Goal: Task Accomplishment & Management: Use online tool/utility

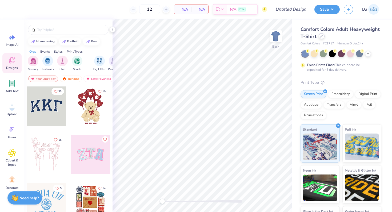
click at [320, 36] on icon at bounding box center [321, 36] width 3 height 3
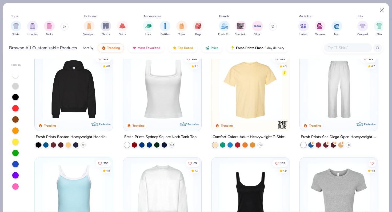
scroll to position [134, 0]
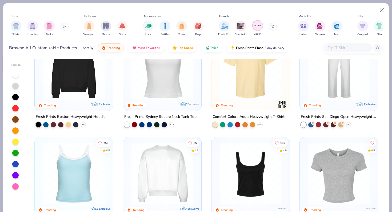
click at [256, 28] on img "filter for Gildan" at bounding box center [258, 26] width 8 height 8
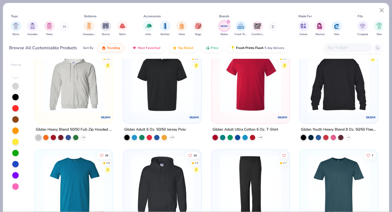
scroll to position [225, 0]
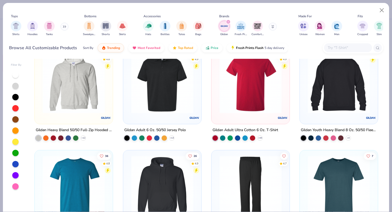
click at [62, 104] on img at bounding box center [73, 82] width 67 height 62
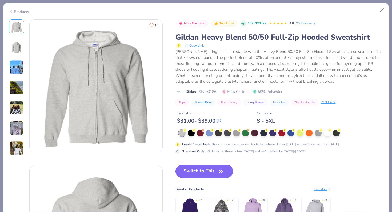
click at [219, 172] on icon "button" at bounding box center [220, 171] width 7 height 7
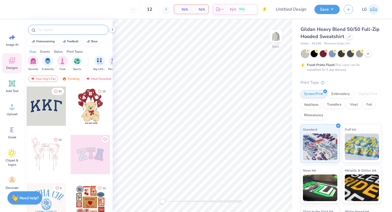
click at [57, 28] on input "text" at bounding box center [71, 29] width 68 height 5
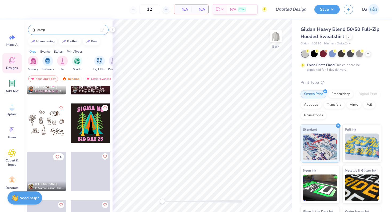
scroll to position [907, 0]
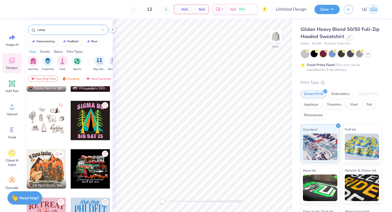
drag, startPoint x: 53, startPoint y: 29, endPoint x: 36, endPoint y: 27, distance: 16.6
click at [36, 27] on div "camp" at bounding box center [68, 30] width 81 height 10
type input "stamp"
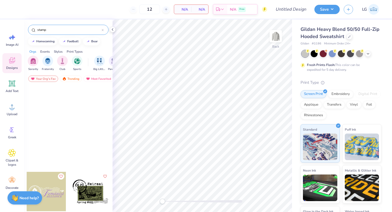
scroll to position [552, 0]
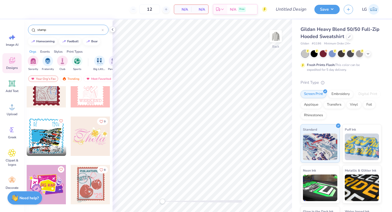
click at [102, 29] on icon at bounding box center [103, 30] width 2 height 2
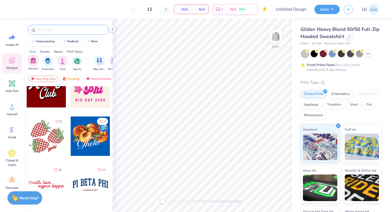
click at [33, 63] on img "filter for Sorority" at bounding box center [33, 61] width 6 height 6
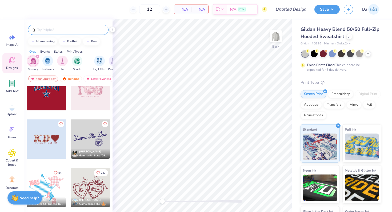
scroll to position [1125, 0]
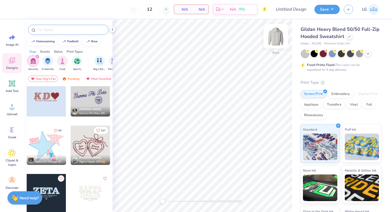
click at [277, 39] on img at bounding box center [275, 36] width 21 height 21
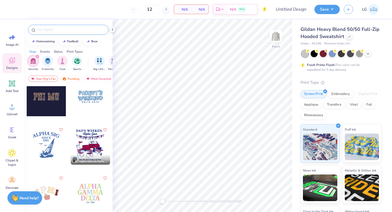
scroll to position [1669, 0]
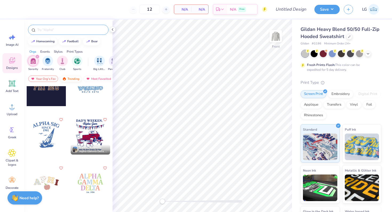
click at [74, 77] on div "Trending" at bounding box center [71, 79] width 22 height 6
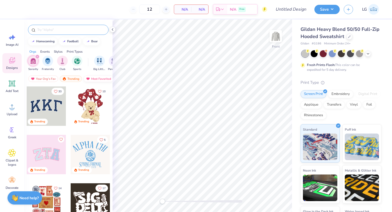
click at [92, 80] on div "Most Favorited" at bounding box center [98, 79] width 30 height 6
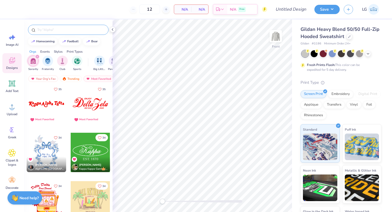
scroll to position [3738, 0]
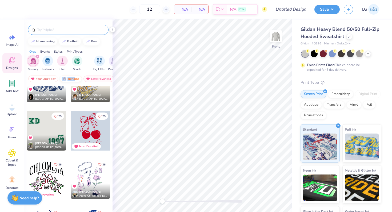
click at [75, 77] on div "Trending" at bounding box center [71, 79] width 22 height 6
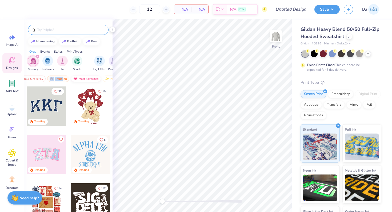
scroll to position [0, 31]
click at [92, 78] on div "Newest" at bounding box center [94, 79] width 20 height 6
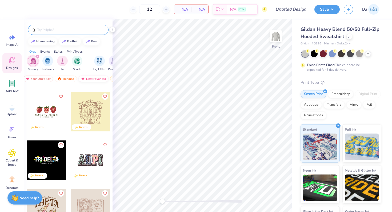
scroll to position [0, 0]
click at [49, 78] on div "Your Org's Fav" at bounding box center [43, 79] width 30 height 6
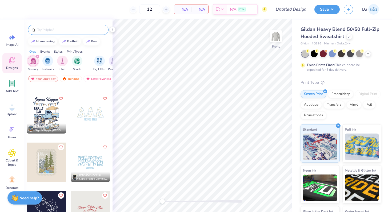
scroll to position [2272, 0]
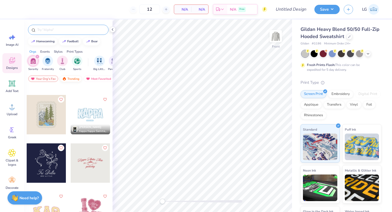
click at [67, 79] on div "Trending" at bounding box center [71, 79] width 22 height 6
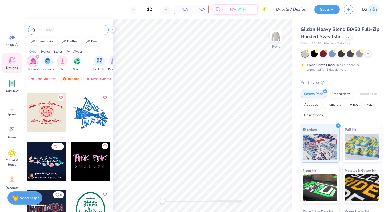
scroll to position [6560, 0]
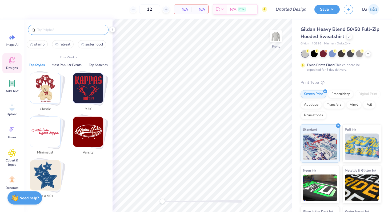
click at [76, 29] on input "text" at bounding box center [71, 29] width 68 height 5
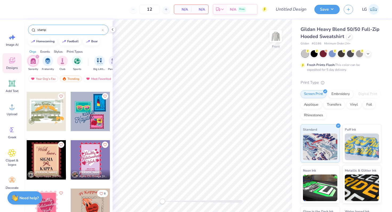
scroll to position [2134, 0]
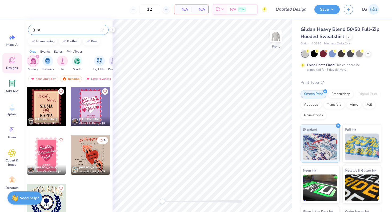
type input "s"
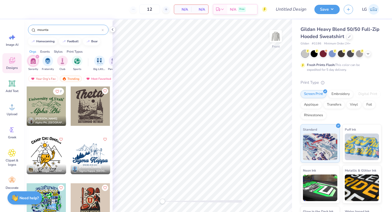
type input "mounta"
click at [95, 110] on div at bounding box center [50, 106] width 118 height 39
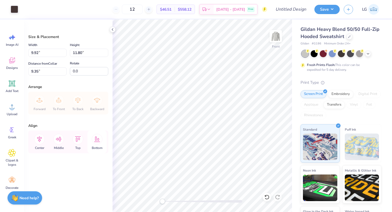
type input "12.07"
type input "14.36"
type input "6.10"
type input "13.74"
type input "16.34"
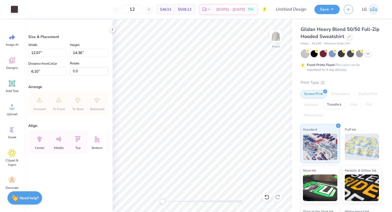
type input "6.18"
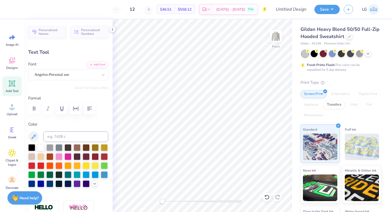
scroll to position [0, 0]
type textarea "Alpha Gamma Delta"
type input "0.0"
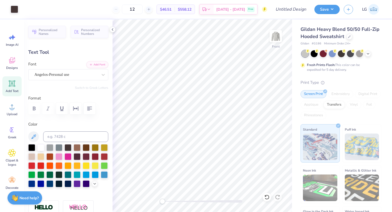
type input "16.71"
type input "3.25"
type input "6.71"
type input "-4.7"
type input "14.51"
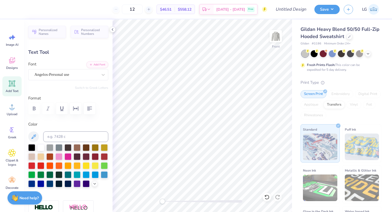
type input "2.82"
type input "6.88"
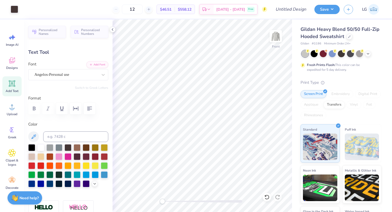
type input "0.0"
type input "12.05"
type input "1.26"
type input "21.08"
type input "10.40"
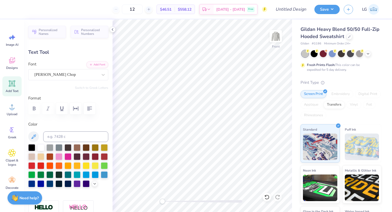
type input "1.09"
click at [10, 4] on div "Art colors" at bounding box center [9, 9] width 18 height 19
click at [11, 7] on div at bounding box center [14, 8] width 7 height 7
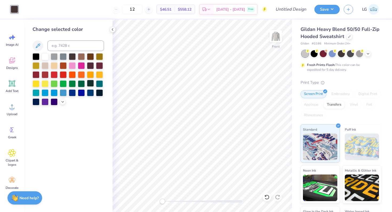
click at [87, 84] on div at bounding box center [90, 83] width 7 height 7
click at [275, 43] on img at bounding box center [275, 36] width 21 height 21
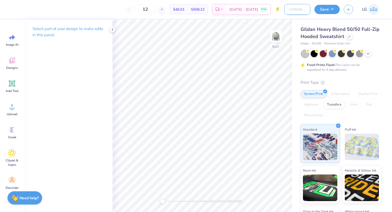
click at [295, 12] on input "Design Title" at bounding box center [297, 9] width 26 height 11
type input "AGD SJU Retreat"
click at [276, 39] on img at bounding box center [275, 36] width 21 height 21
click at [328, 8] on button "Save" at bounding box center [326, 8] width 25 height 9
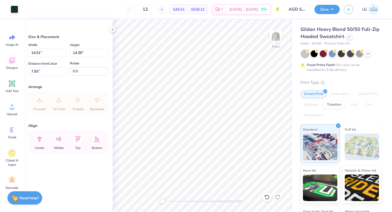
type input "6.00"
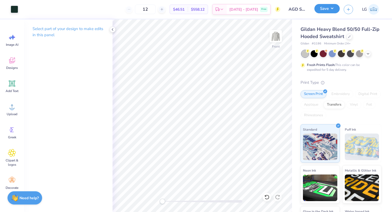
click at [322, 12] on button "Save" at bounding box center [326, 8] width 25 height 9
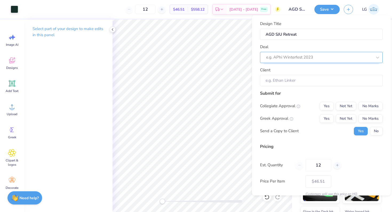
click at [300, 60] on div at bounding box center [319, 57] width 106 height 7
type input "a"
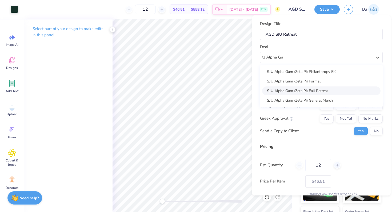
click at [309, 91] on div "SJU Alpha Gam (Zeta Pi) Fall Retreat" at bounding box center [321, 90] width 118 height 9
type input "Alpha Ga"
type input "[PERSON_NAME]"
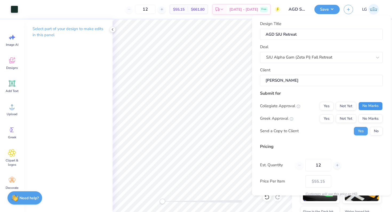
click at [371, 106] on button "No Marks" at bounding box center [370, 106] width 24 height 9
click at [329, 117] on button "Yes" at bounding box center [327, 118] width 14 height 9
click at [380, 129] on button "No" at bounding box center [376, 131] width 13 height 9
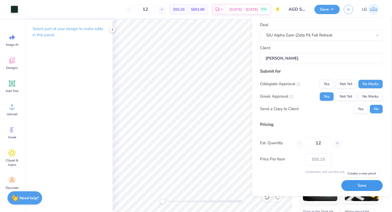
click at [355, 186] on button "Save" at bounding box center [361, 186] width 41 height 11
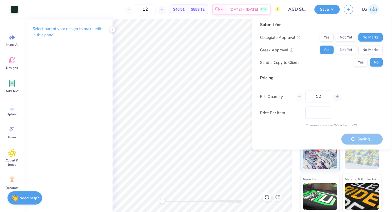
type input "$55.15"
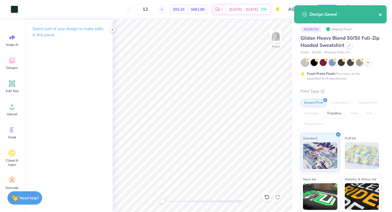
click at [381, 14] on icon "close" at bounding box center [381, 15] width 4 height 4
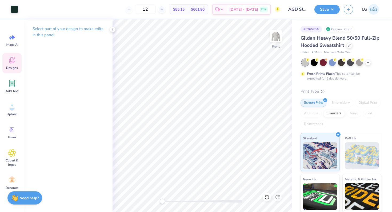
click at [15, 62] on icon at bounding box center [12, 61] width 8 height 8
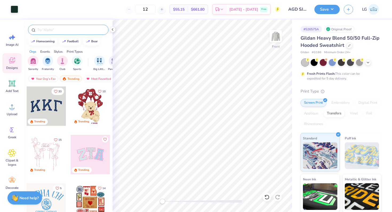
click at [44, 28] on input "text" at bounding box center [71, 29] width 68 height 5
type input "squirel"
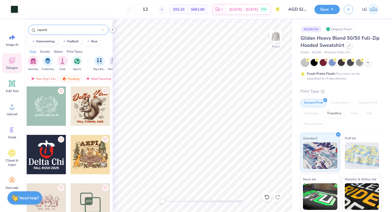
click at [111, 30] on icon at bounding box center [112, 29] width 4 height 4
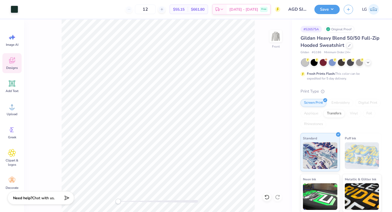
click at [11, 65] on div "Designs" at bounding box center [11, 63] width 19 height 20
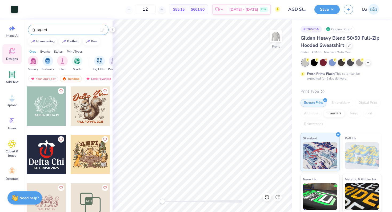
scroll to position [11, 0]
click at [72, 29] on input "squirel" at bounding box center [69, 29] width 65 height 5
click at [53, 200] on div at bounding box center [46, 203] width 39 height 39
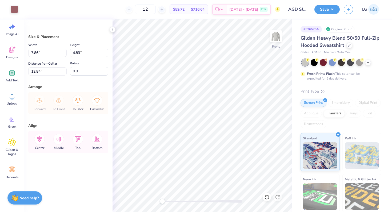
type input "4.19"
type input "2.57"
type input "12.39"
type input "7.61"
type input "7.41"
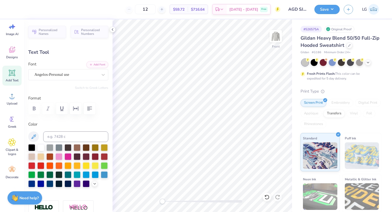
type input "0.0"
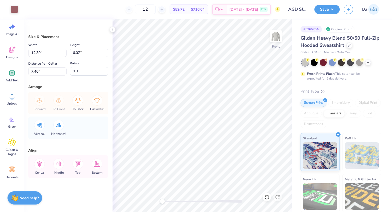
type input "12.24"
type input "10.77"
type input "8.14"
type input "7.32"
type input "3.58"
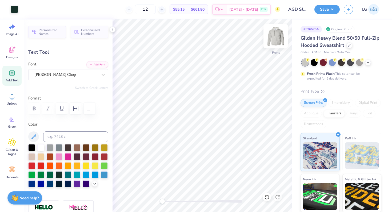
click at [277, 35] on img at bounding box center [275, 36] width 21 height 21
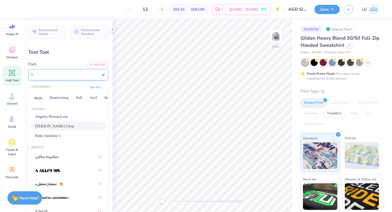
click at [81, 75] on div "[PERSON_NAME] Chop" at bounding box center [66, 75] width 65 height 8
click at [38, 99] on button "Greek" at bounding box center [38, 98] width 14 height 9
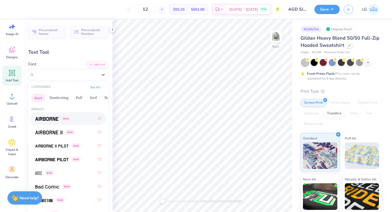
click at [62, 120] on span "Greek" at bounding box center [65, 118] width 9 height 5
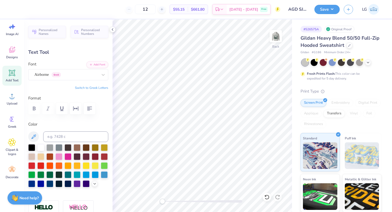
click at [14, 73] on icon at bounding box center [12, 73] width 5 height 5
type input "6.42"
type input "1.86"
type input "5.82"
click at [101, 75] on icon at bounding box center [103, 74] width 5 height 5
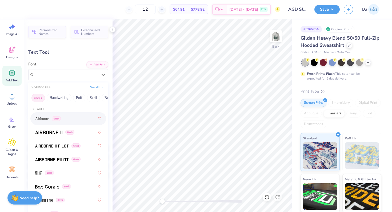
click at [56, 118] on span "Greek" at bounding box center [56, 118] width 9 height 5
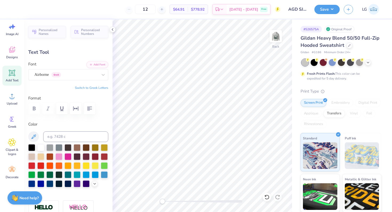
type textarea "AGD"
click at [103, 90] on div "Personalized Names Personalized Numbers Text Tool Add Font Font Airborne Greek …" at bounding box center [68, 115] width 89 height 193
click at [102, 89] on button "Switch to Greek Letters" at bounding box center [91, 88] width 33 height 4
type input "4.85"
type input "1.94"
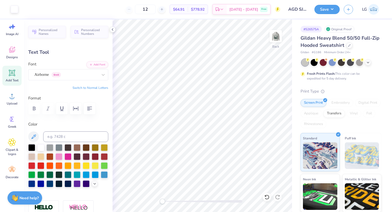
type input "3.00"
click at [97, 76] on div "Airborne Greek" at bounding box center [66, 75] width 65 height 8
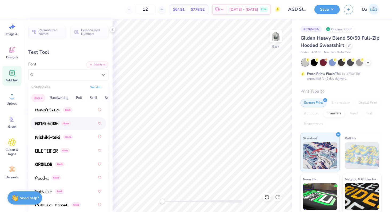
scroll to position [388, 0]
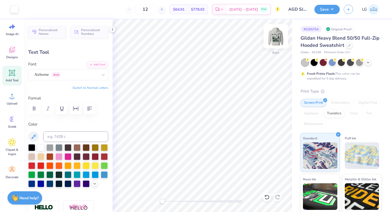
click at [272, 41] on img at bounding box center [275, 36] width 21 height 21
click at [282, 37] on img at bounding box center [275, 36] width 21 height 21
click at [18, 11] on div at bounding box center [14, 8] width 7 height 7
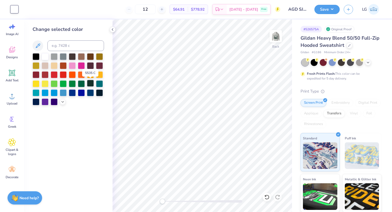
click at [89, 85] on div at bounding box center [90, 83] width 7 height 7
click at [14, 73] on icon at bounding box center [12, 73] width 5 height 5
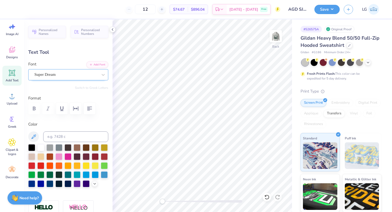
click at [84, 76] on div "Super Dream" at bounding box center [66, 75] width 65 height 8
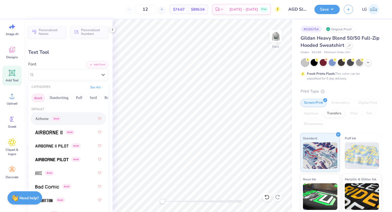
click at [72, 120] on div "Airborne Greek" at bounding box center [68, 119] width 66 height 10
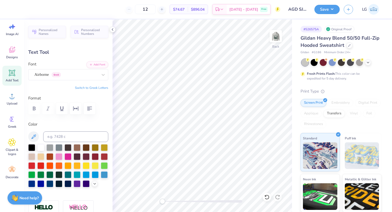
scroll to position [0, 0]
type textarea "Sisterhood retreat 2025"
click at [87, 109] on icon "button" at bounding box center [89, 109] width 6 height 6
type input "8.41"
type input "1.59"
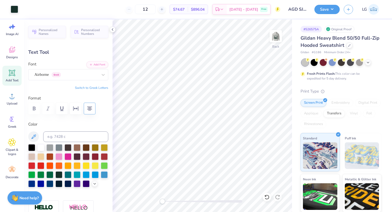
type input "5.96"
type input "6.07"
type input "1.14"
type input "5.28"
type input "0.99"
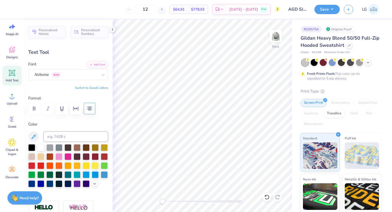
type input "5.27"
click at [324, 11] on button "Save" at bounding box center [326, 8] width 25 height 9
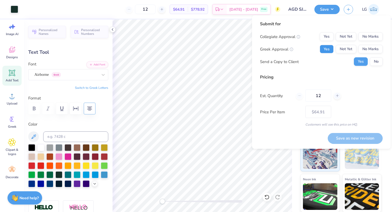
click at [328, 51] on button "Yes" at bounding box center [327, 49] width 14 height 9
click at [375, 65] on button "No" at bounding box center [376, 62] width 13 height 9
click at [368, 38] on button "No Marks" at bounding box center [370, 37] width 24 height 9
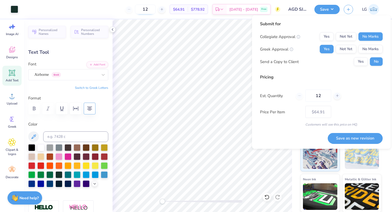
click at [155, 10] on input "12" at bounding box center [145, 10] width 21 height 10
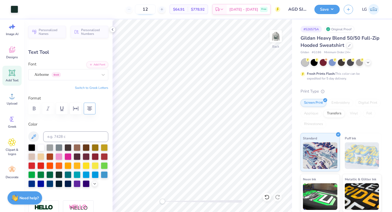
type input "1"
type input "4"
type input "35"
click at [274, 35] on img at bounding box center [275, 36] width 21 height 21
click at [322, 10] on button "Save" at bounding box center [326, 8] width 25 height 9
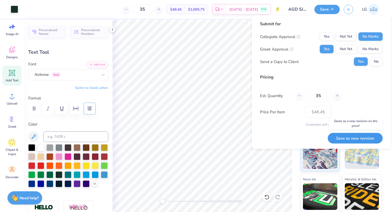
click at [341, 138] on button "Save as new revision" at bounding box center [355, 138] width 55 height 11
type input "$48.45"
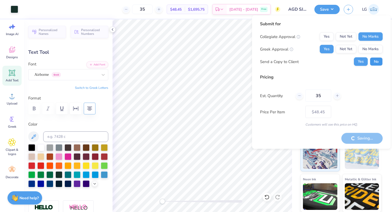
click at [374, 64] on button "No" at bounding box center [376, 62] width 13 height 9
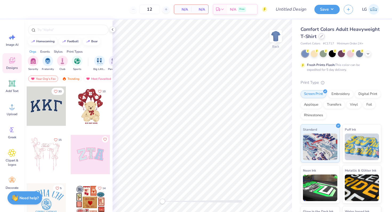
click at [323, 38] on div at bounding box center [322, 36] width 6 height 6
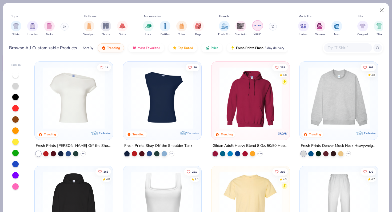
click at [256, 25] on img "filter for Gildan" at bounding box center [258, 26] width 8 height 8
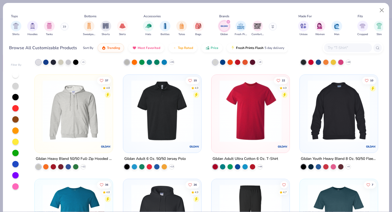
scroll to position [197, 0]
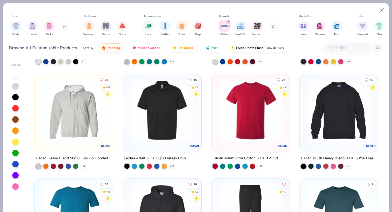
click at [101, 130] on img at bounding box center [73, 110] width 67 height 62
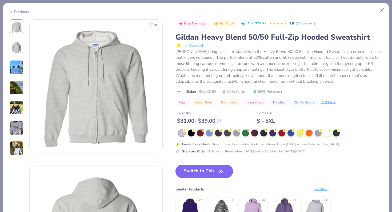
click at [224, 171] on icon "button" at bounding box center [220, 171] width 7 height 7
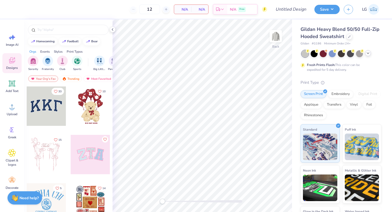
click at [369, 53] on polyline at bounding box center [368, 53] width 2 height 1
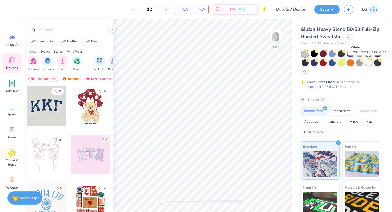
click at [367, 63] on div at bounding box center [368, 62] width 7 height 7
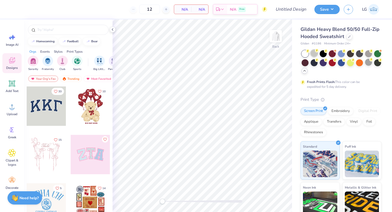
click at [313, 55] on div at bounding box center [314, 53] width 7 height 7
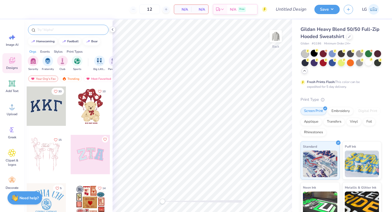
click at [79, 33] on div at bounding box center [68, 30] width 81 height 10
click at [78, 32] on input "text" at bounding box center [71, 29] width 68 height 5
type input "stamp"
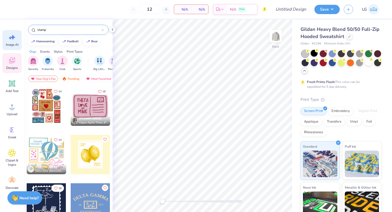
click at [15, 41] on icon at bounding box center [12, 37] width 8 height 8
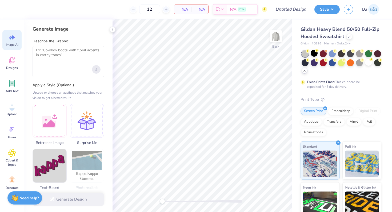
click at [97, 68] on div "Upload image" at bounding box center [96, 69] width 9 height 9
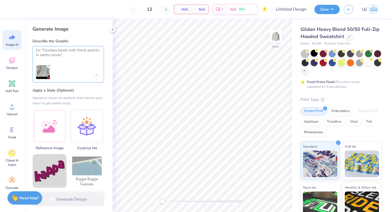
click at [59, 54] on textarea at bounding box center [68, 54] width 65 height 13
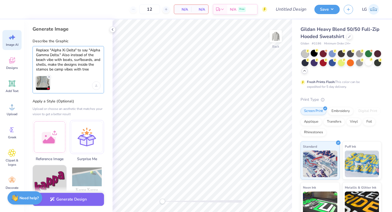
click at [49, 70] on textarea "Replace "Alpha Xi Delta" to say "Alpha Gamma Delta." Also instead of the beach …" at bounding box center [68, 60] width 65 height 24
click at [52, 70] on textarea "Replace "Alpha Xi Delta" to say "Alpha Gamma Delta." Also instead of the beach …" at bounding box center [68, 60] width 65 height 24
click at [98, 69] on textarea "Replace "Alpha Xi Delta" to say "Alpha Gamma Delta." Also instead of the beach …" at bounding box center [68, 60] width 65 height 24
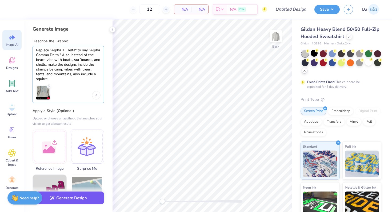
type textarea "Replace "Alpha Xi Delta" to say "Alpha Gamma Delta." Also instead of the beach …"
click at [85, 197] on button "Generate Design" at bounding box center [68, 198] width 71 height 13
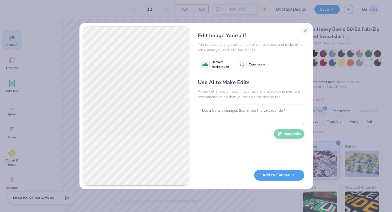
click at [219, 70] on button "Remove Background" at bounding box center [214, 64] width 33 height 13
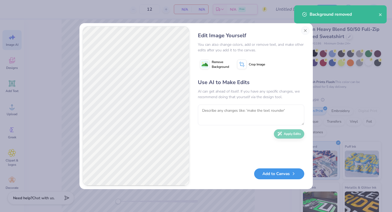
click at [279, 173] on button "Add to Canvas" at bounding box center [279, 174] width 50 height 11
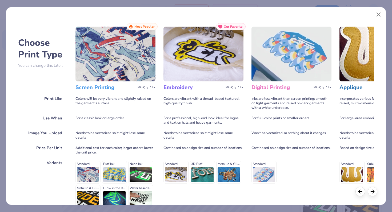
scroll to position [53, 0]
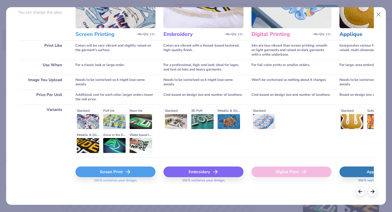
click at [117, 168] on div "Screen Print" at bounding box center [115, 172] width 80 height 11
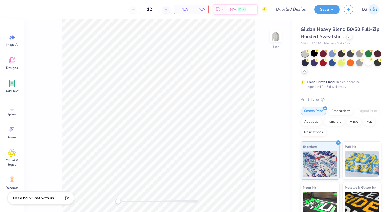
scroll to position [0, 0]
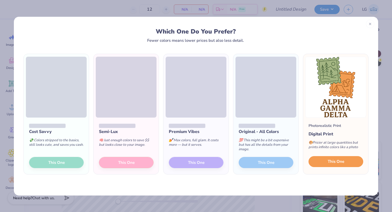
click at [322, 161] on button "This One" at bounding box center [335, 161] width 55 height 11
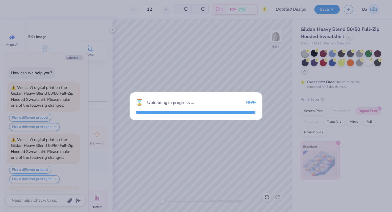
scroll to position [47, 0]
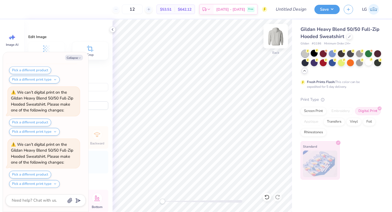
click at [276, 38] on img at bounding box center [275, 36] width 21 height 21
type textarea "x"
type input "8.27"
type input "12.94"
type input "6.04"
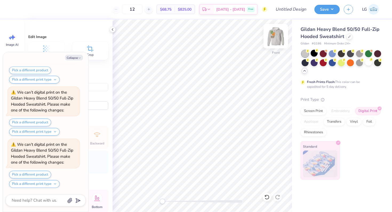
scroll to position [309, 0]
type textarea "x"
type input "11.08"
type input "17.34"
type input "6.00"
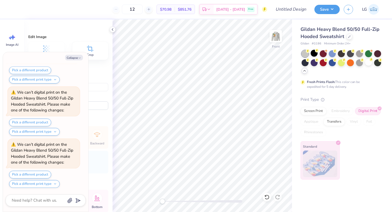
scroll to position [614, 0]
click at [75, 54] on div "Collapse How can we help you? We can’t digital print on the Gildan Heavy Blend …" at bounding box center [45, 132] width 85 height 160
click at [51, 184] on button "Pick a different print type" at bounding box center [34, 184] width 51 height 8
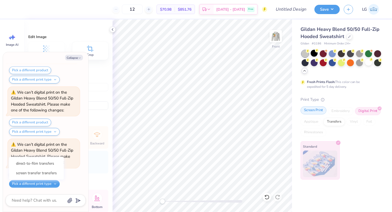
click at [315, 109] on div "Screen Print" at bounding box center [313, 111] width 26 height 8
type textarea "x"
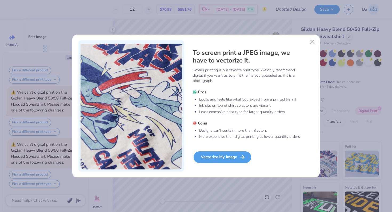
click at [227, 160] on div "Vectorize My Image" at bounding box center [223, 158] width 58 height 12
